Goal: Check status: Check status

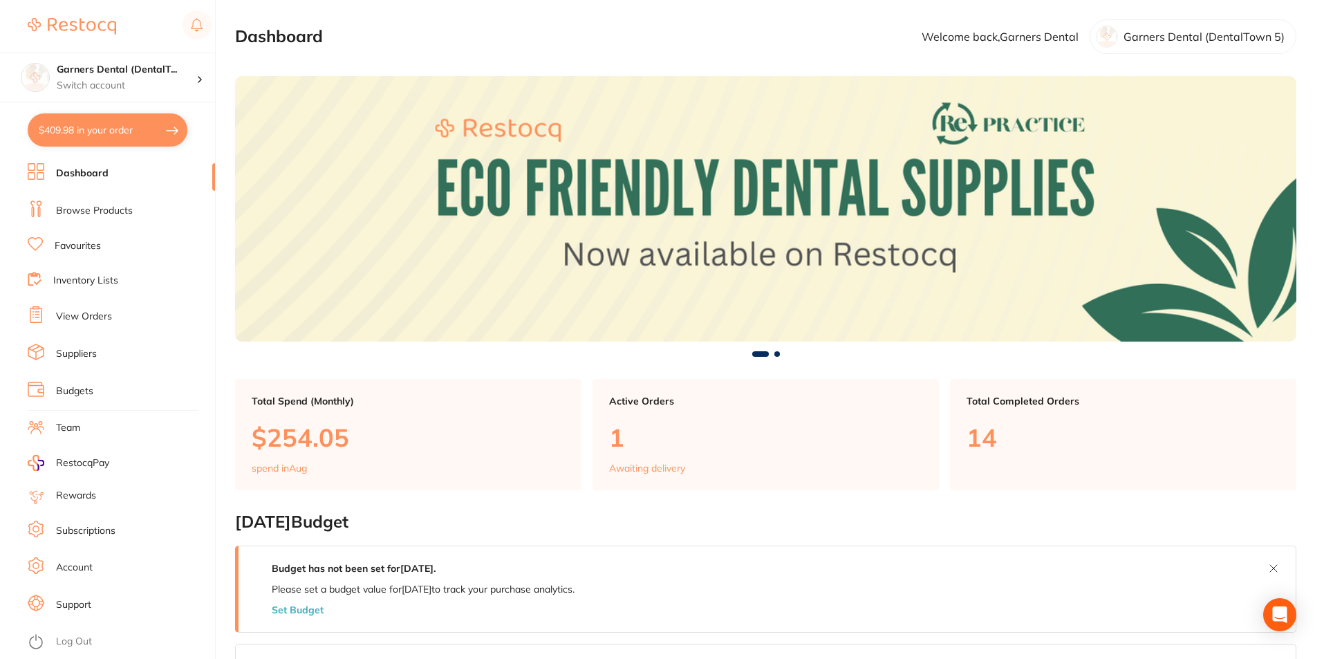
click at [109, 314] on link "View Orders" at bounding box center [84, 317] width 56 height 14
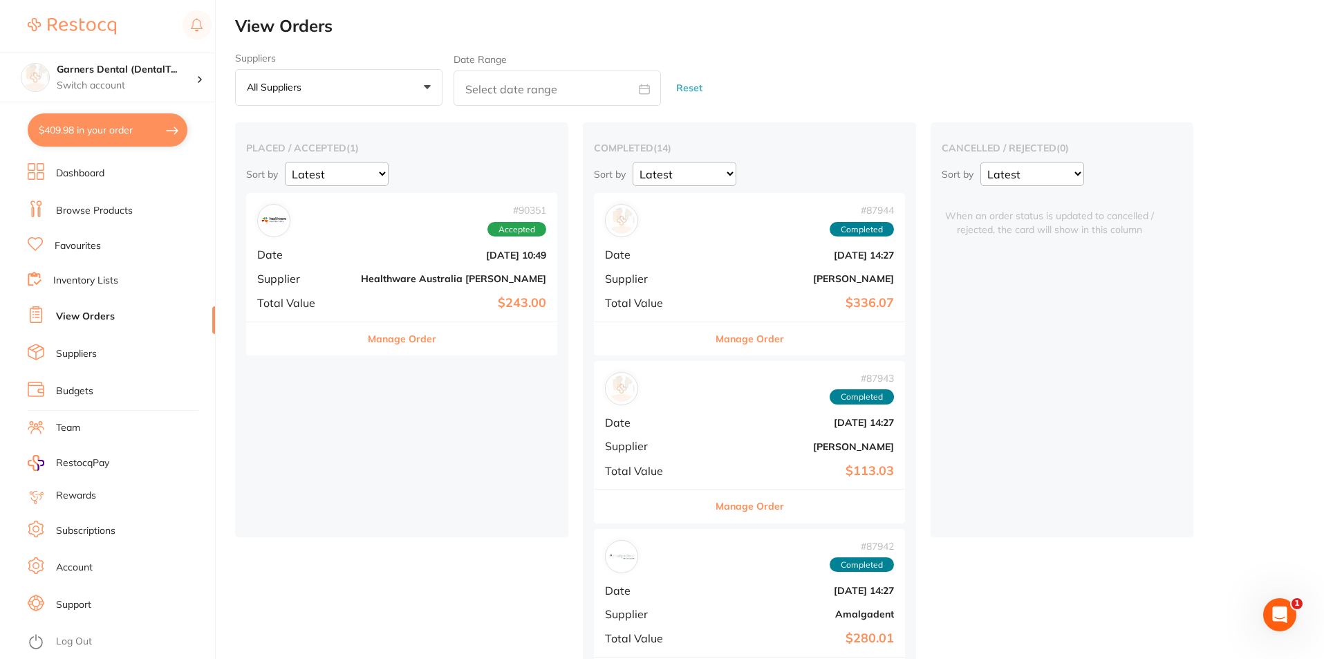
click at [367, 261] on div "# 90351 Accepted Date [DATE] 10:49 Supplier Healthware [GEOGRAPHIC_DATA] [PERSO…" at bounding box center [401, 257] width 311 height 128
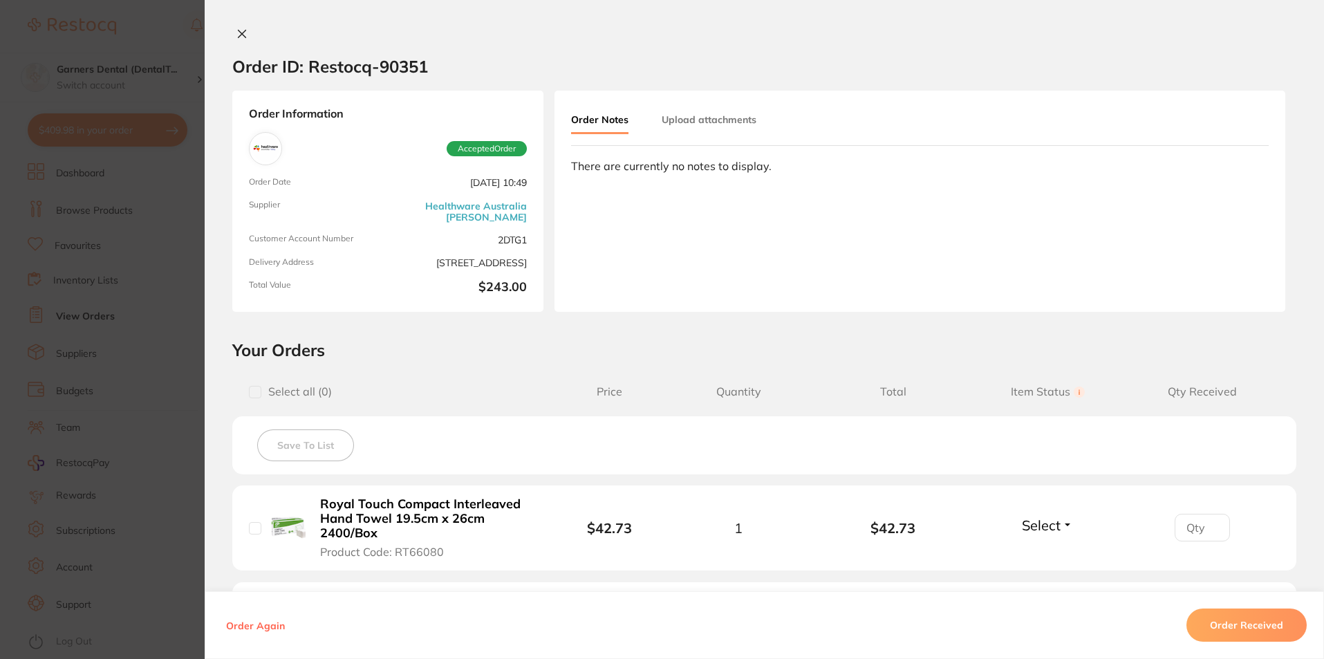
click at [372, 234] on span "Customer Account Number" at bounding box center [315, 240] width 133 height 12
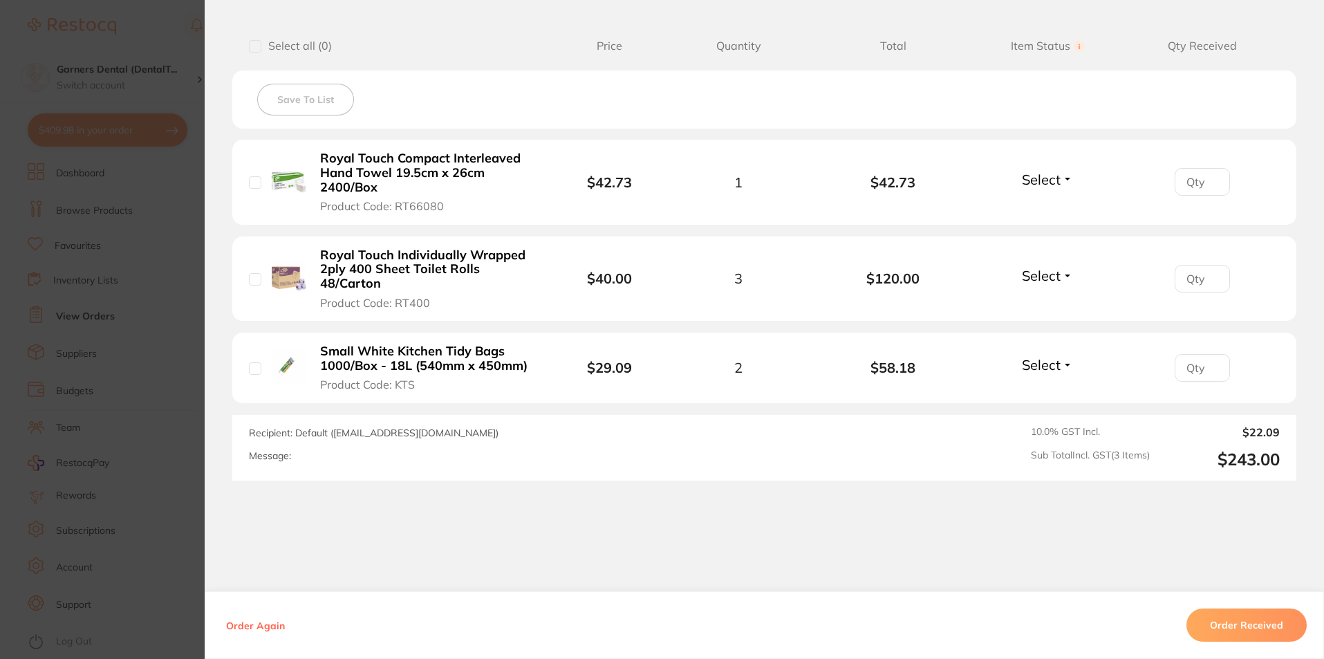
scroll to position [138, 0]
drag, startPoint x: 1222, startPoint y: 462, endPoint x: 1295, endPoint y: 480, distance: 75.6
click at [1293, 480] on section "Your Orders Select all ( 0 ) Price Quantity Total Item Status You can use this …" at bounding box center [764, 237] width 1119 height 487
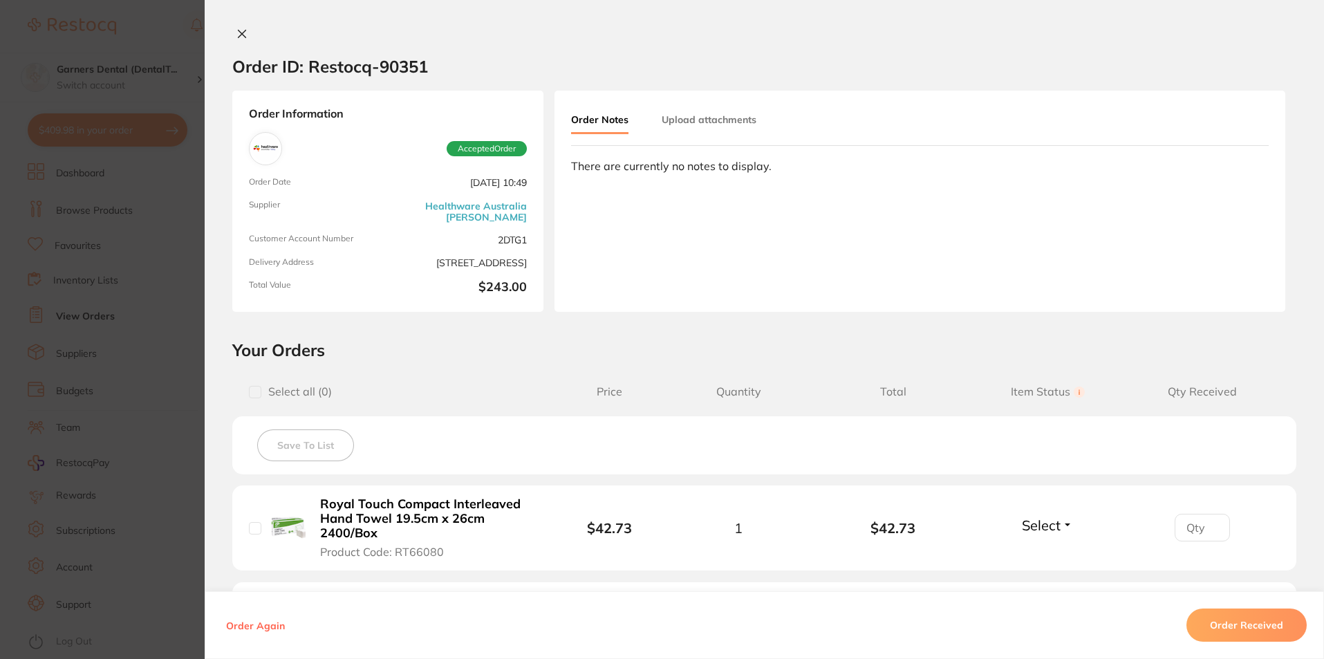
scroll to position [0, 0]
click at [381, 200] on div "Order Information Accepted Order Order Date [DATE] 10:49 Supplier Healthware [G…" at bounding box center [387, 201] width 311 height 221
click at [239, 34] on icon at bounding box center [242, 34] width 8 height 8
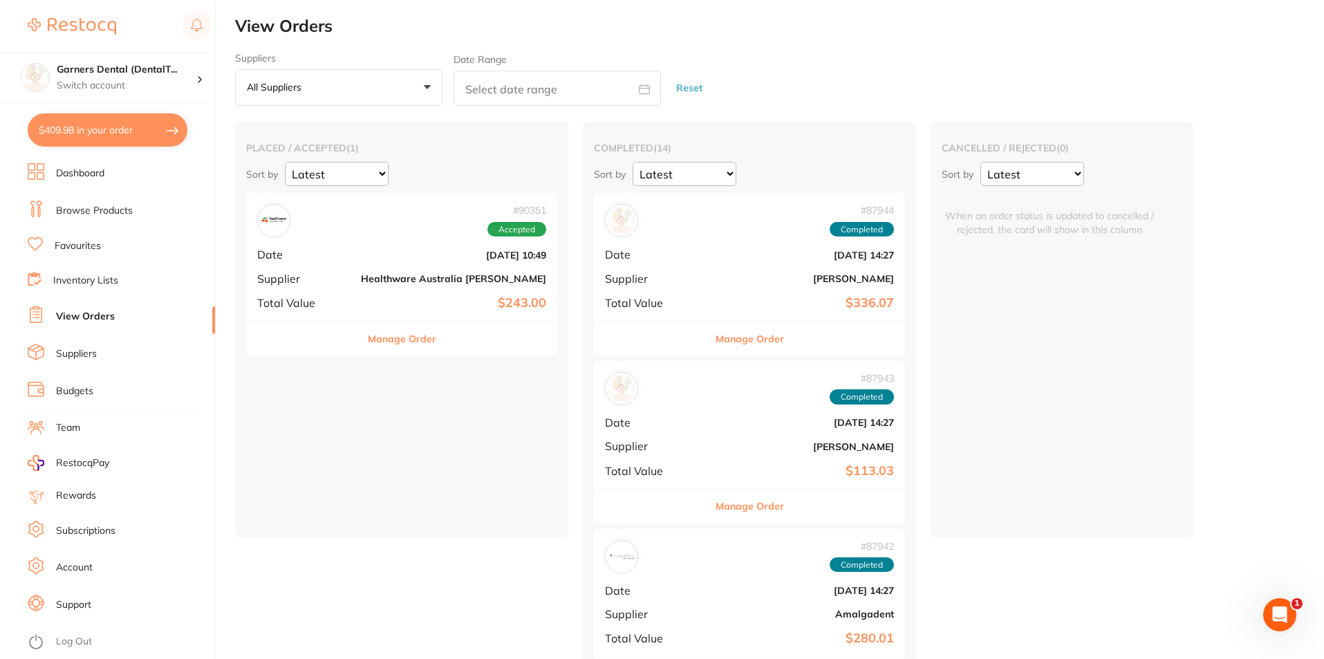
scroll to position [415, 0]
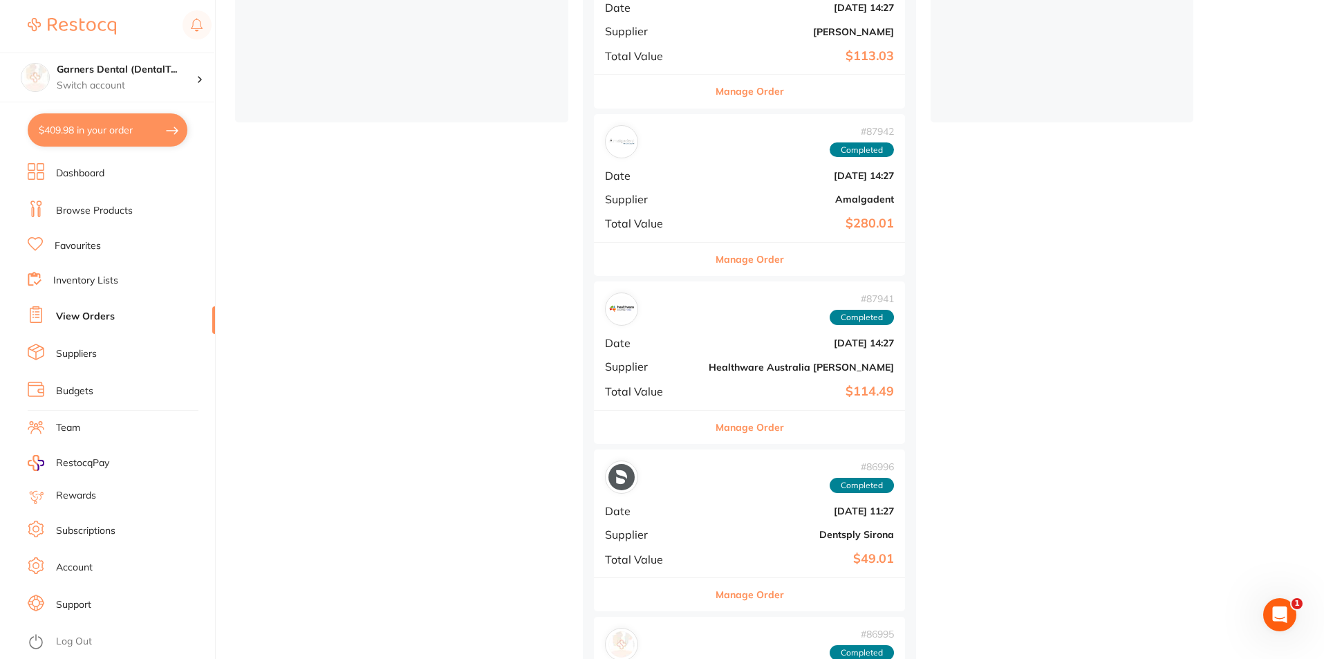
click at [671, 377] on div "# 87941 Completed Date [DATE] 14:27 Supplier Healthware [GEOGRAPHIC_DATA] [PERS…" at bounding box center [749, 345] width 311 height 128
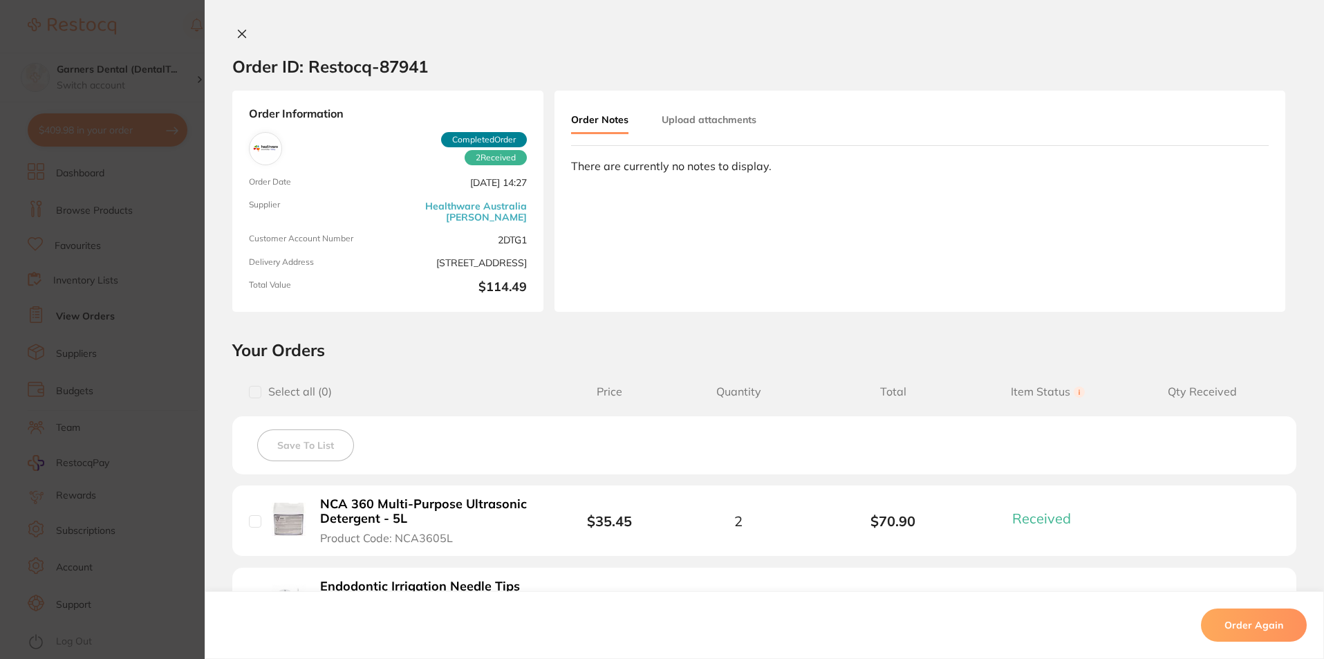
scroll to position [69, 0]
click at [240, 31] on icon at bounding box center [241, 33] width 11 height 11
